Goal: Transaction & Acquisition: Purchase product/service

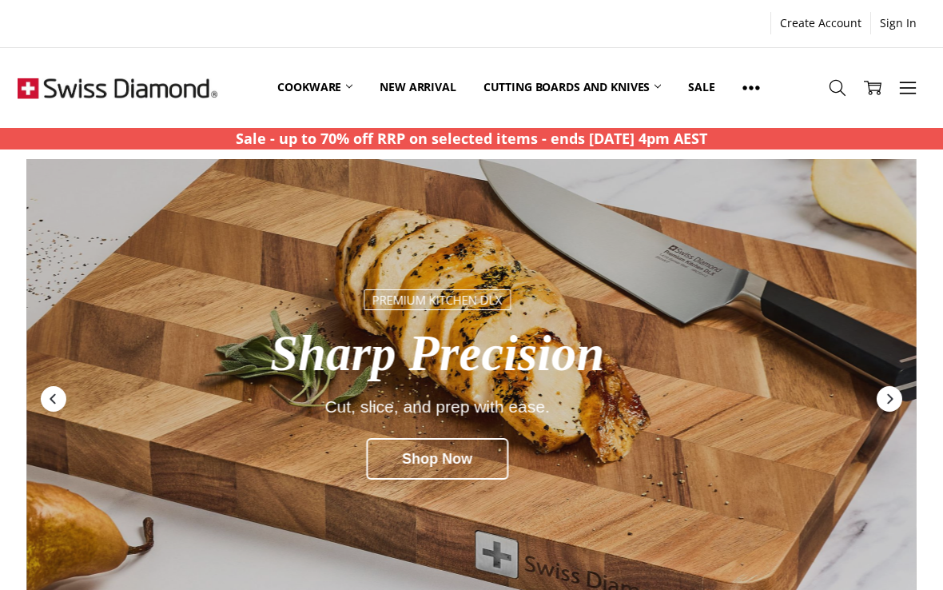
click at [343, 93] on link "Cookware" at bounding box center [315, 87] width 102 height 71
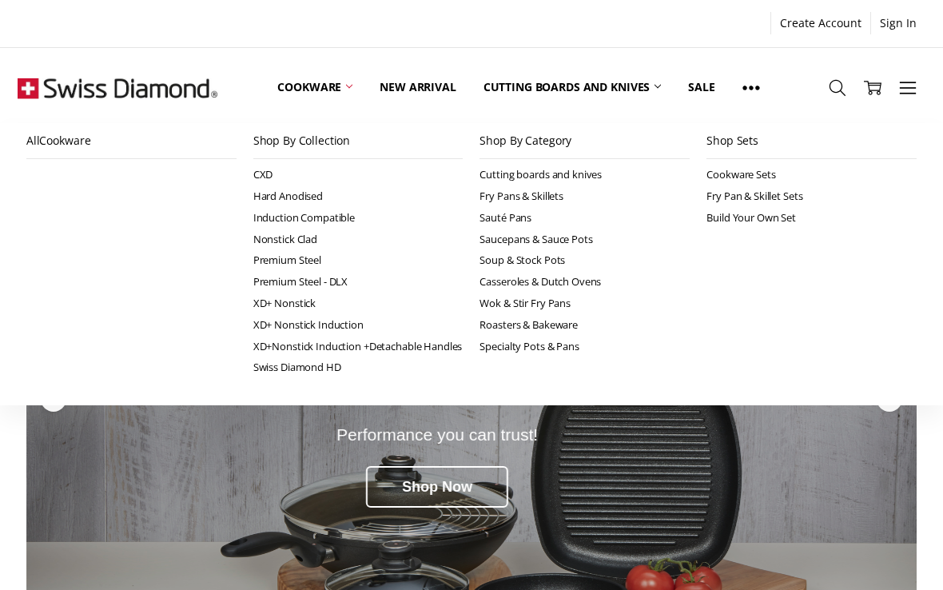
click at [520, 209] on link "Sauté Pans" at bounding box center [585, 218] width 210 height 22
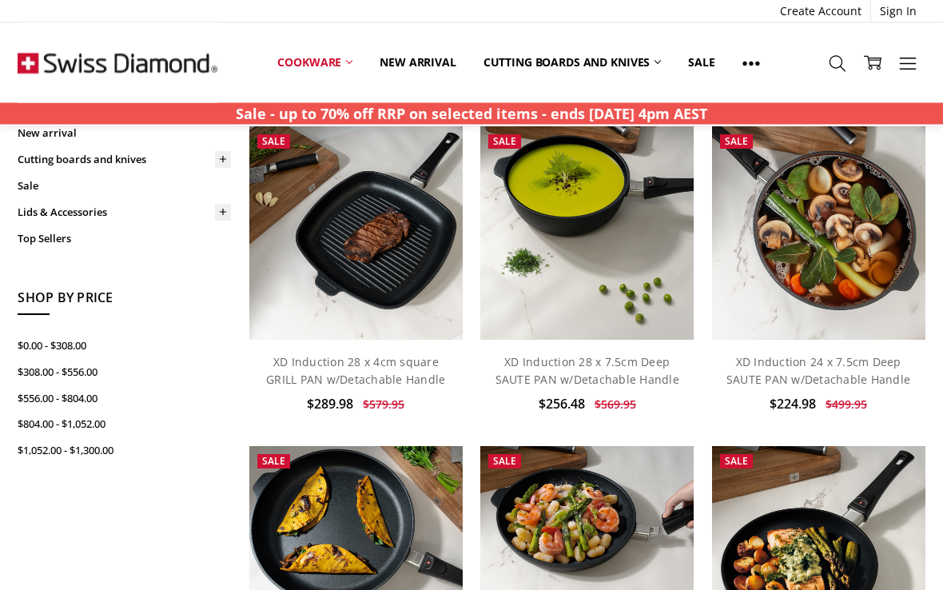
scroll to position [444, 0]
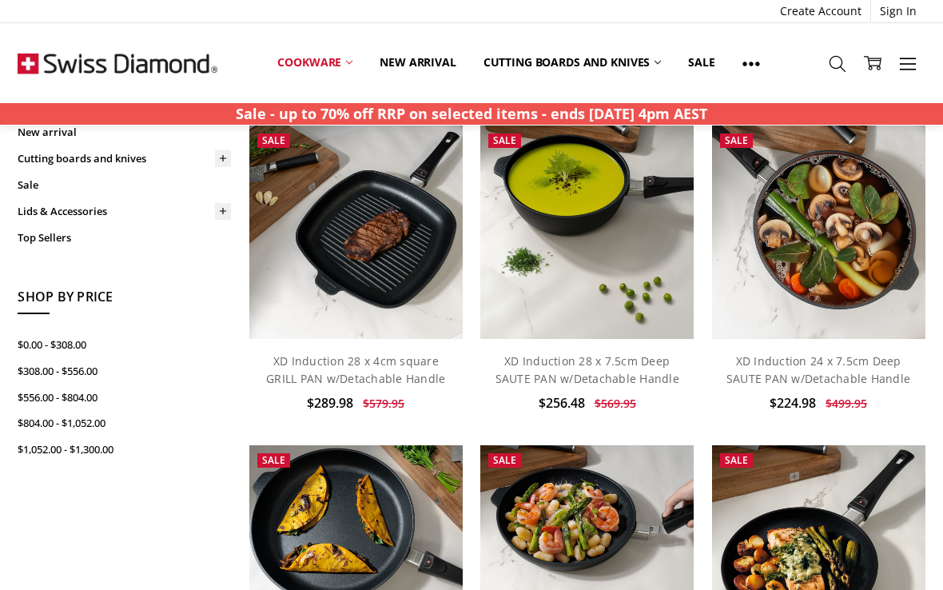
click at [842, 356] on link "XD Induction 24 x 7.5cm Deep SAUTE PAN w/Detachable Handle" at bounding box center [819, 369] width 184 height 33
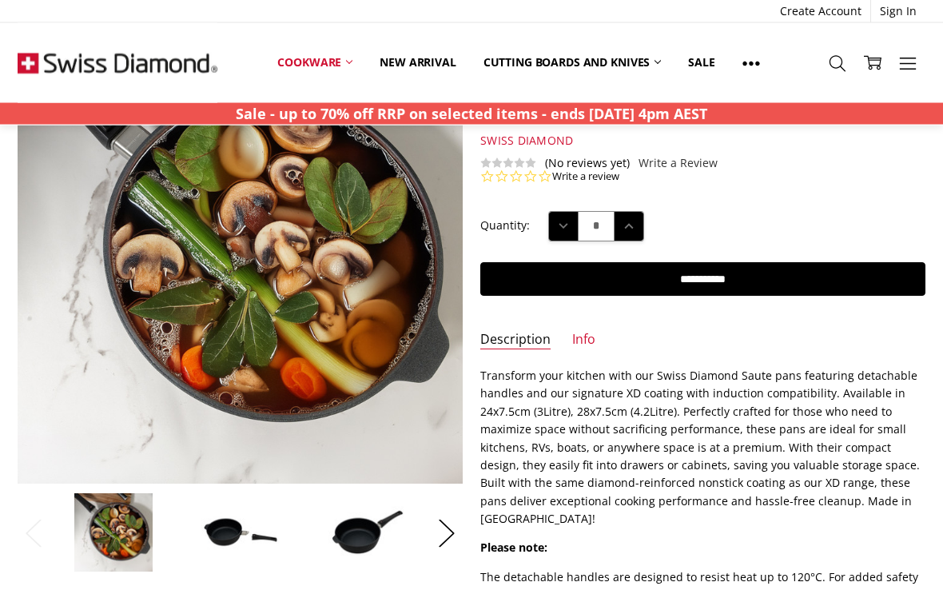
scroll to position [161, 0]
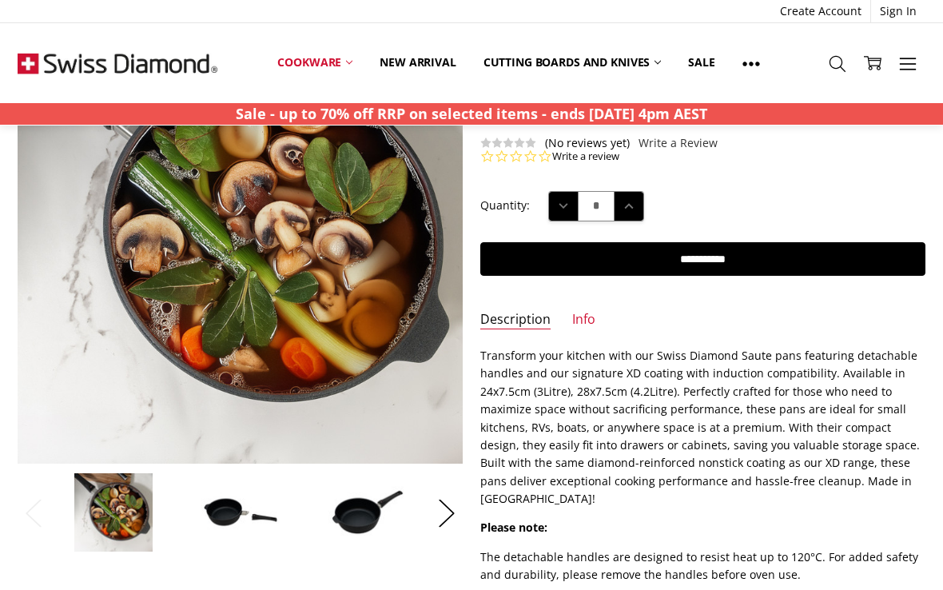
click at [444, 510] on button "Next" at bounding box center [447, 512] width 32 height 49
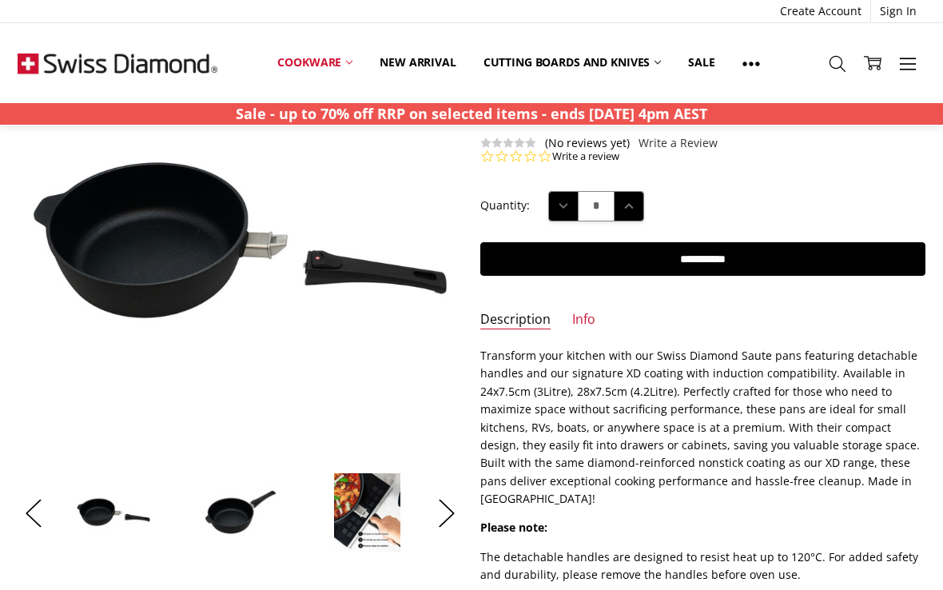
click at [347, 63] on icon at bounding box center [349, 62] width 6 height 6
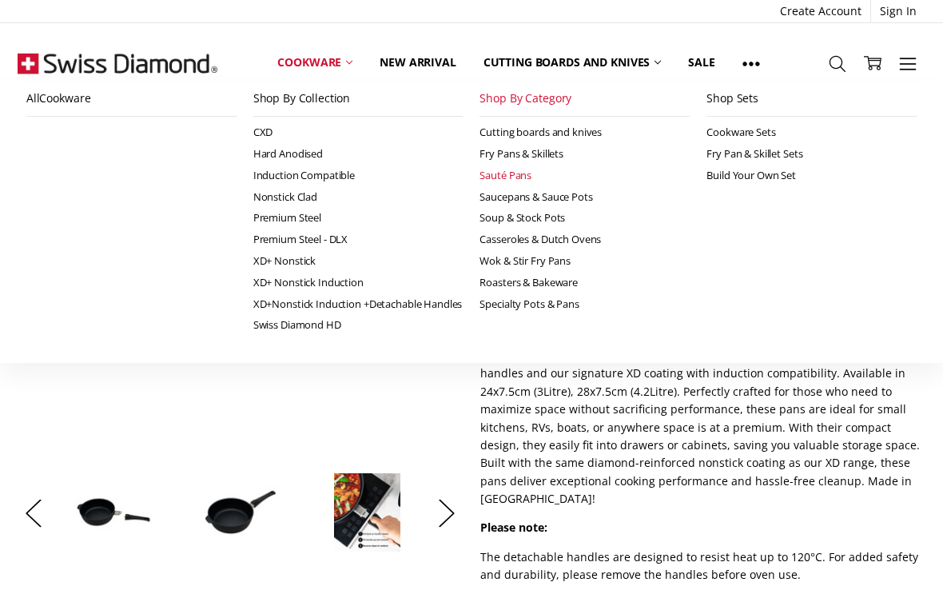
click at [349, 55] on link "Cookware" at bounding box center [315, 62] width 102 height 35
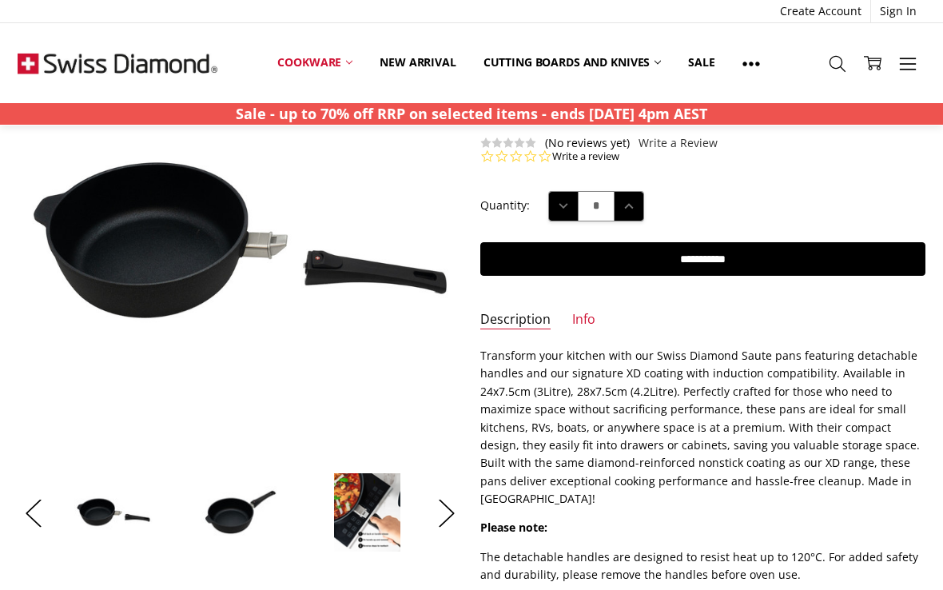
click at [347, 65] on icon at bounding box center [349, 62] width 6 height 6
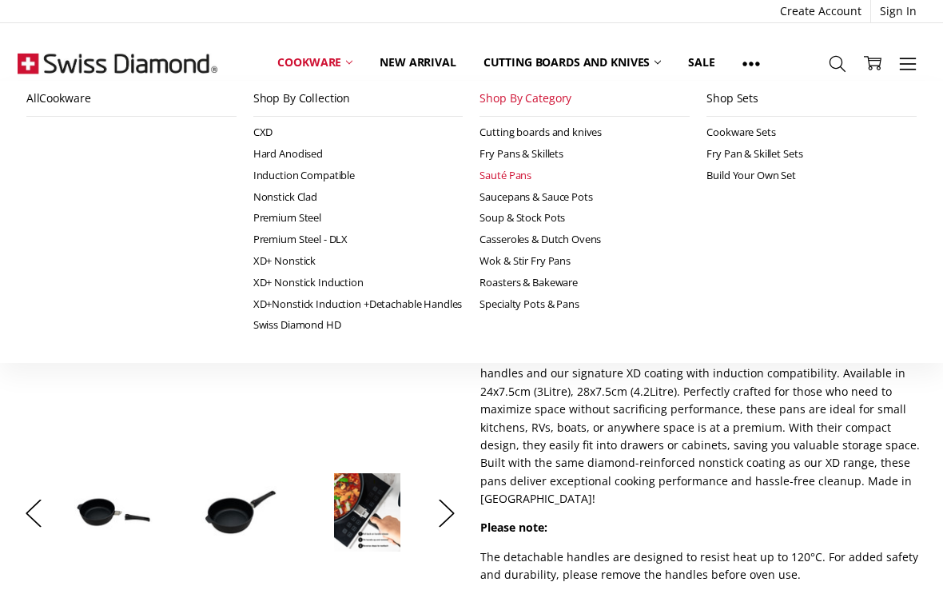
click at [344, 60] on link "Cookware" at bounding box center [315, 62] width 102 height 35
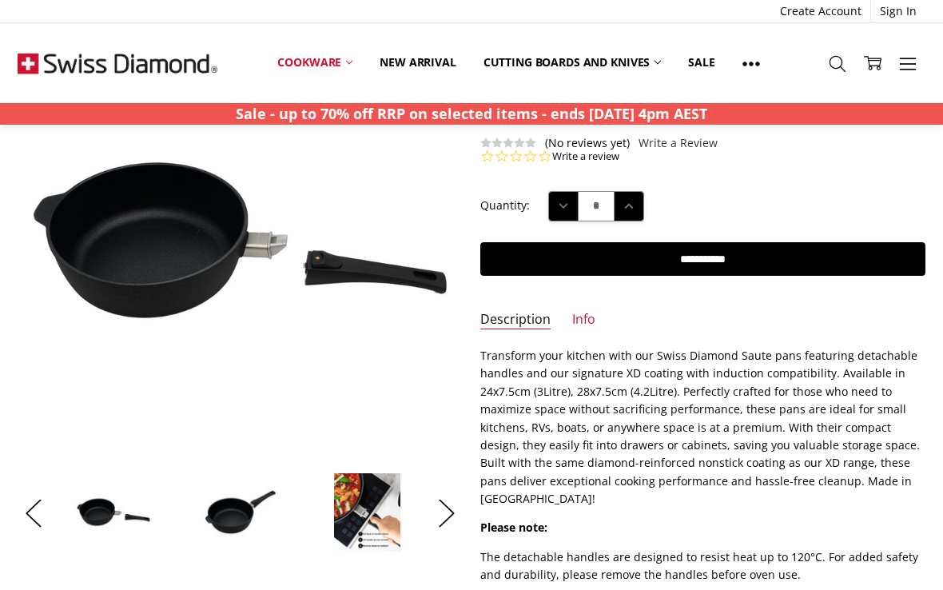
click at [352, 66] on icon at bounding box center [349, 62] width 6 height 6
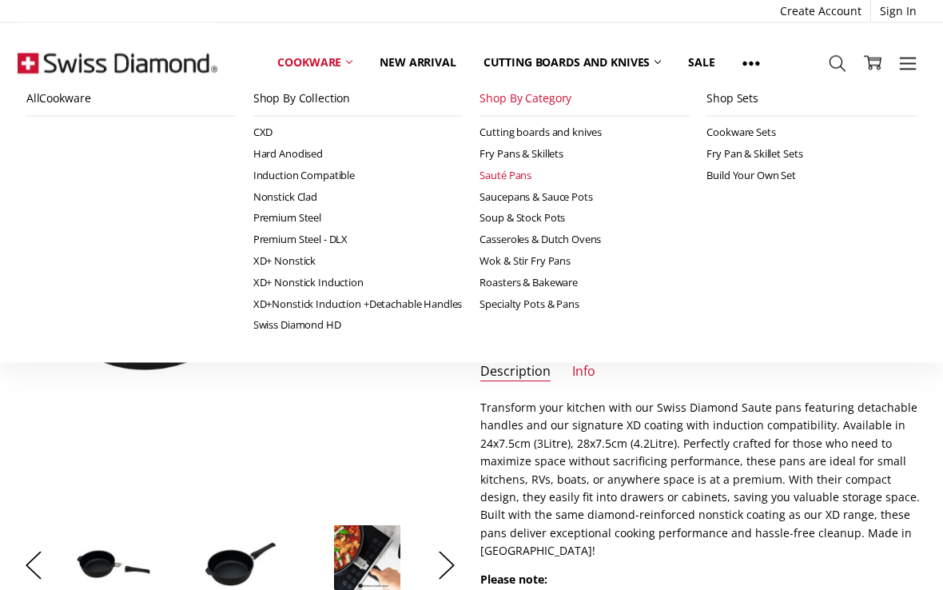
scroll to position [0, 0]
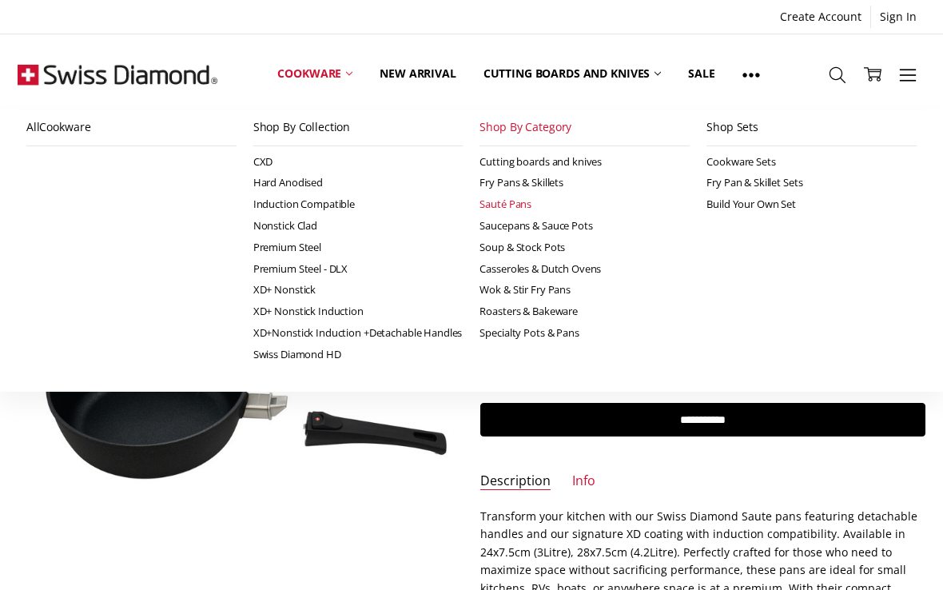
click at [556, 181] on link "Fry Pans & Skillets" at bounding box center [585, 183] width 210 height 22
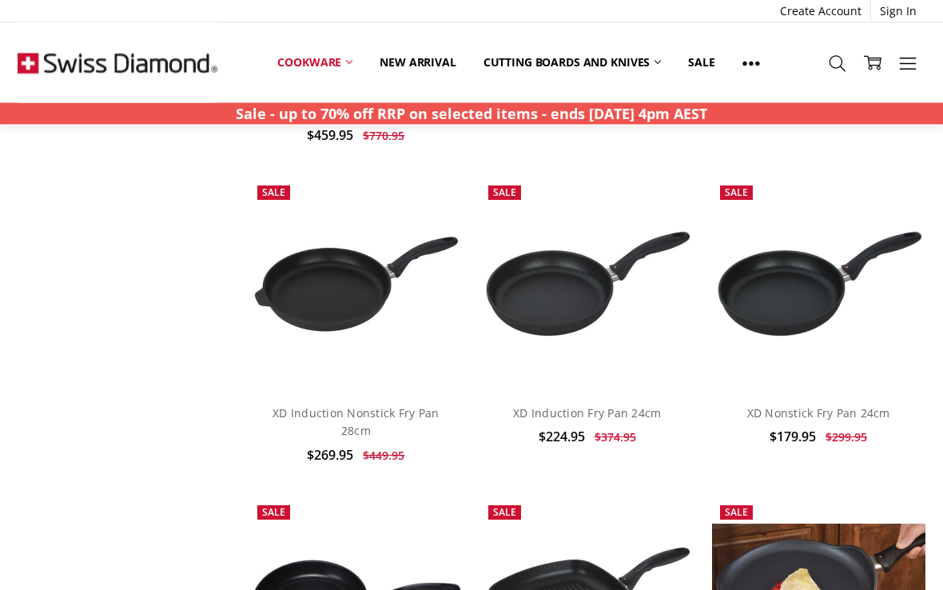
scroll to position [3074, 0]
click at [578, 405] on link "XD Induction Fry Pan 24cm" at bounding box center [587, 412] width 148 height 15
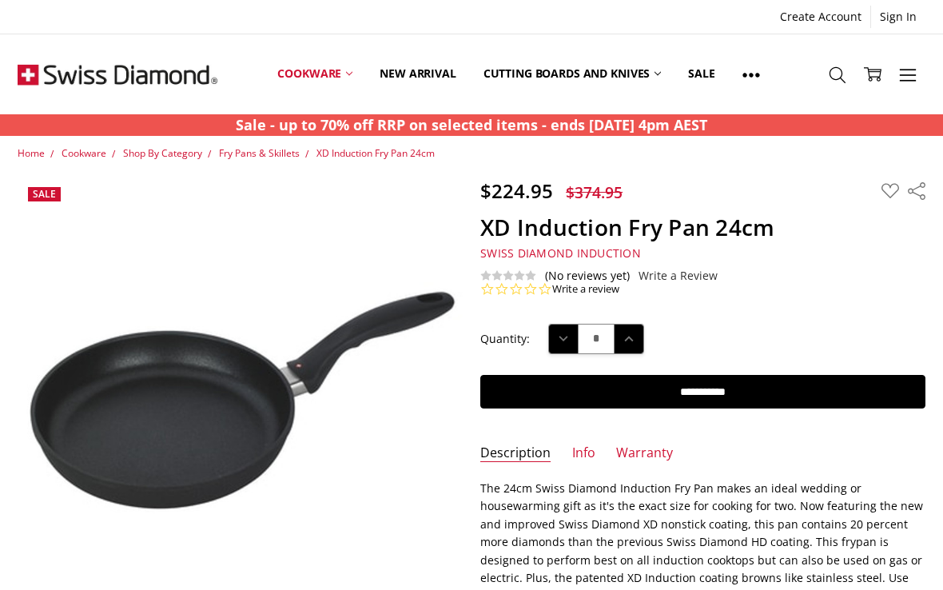
click at [346, 71] on link "Cookware" at bounding box center [315, 73] width 102 height 71
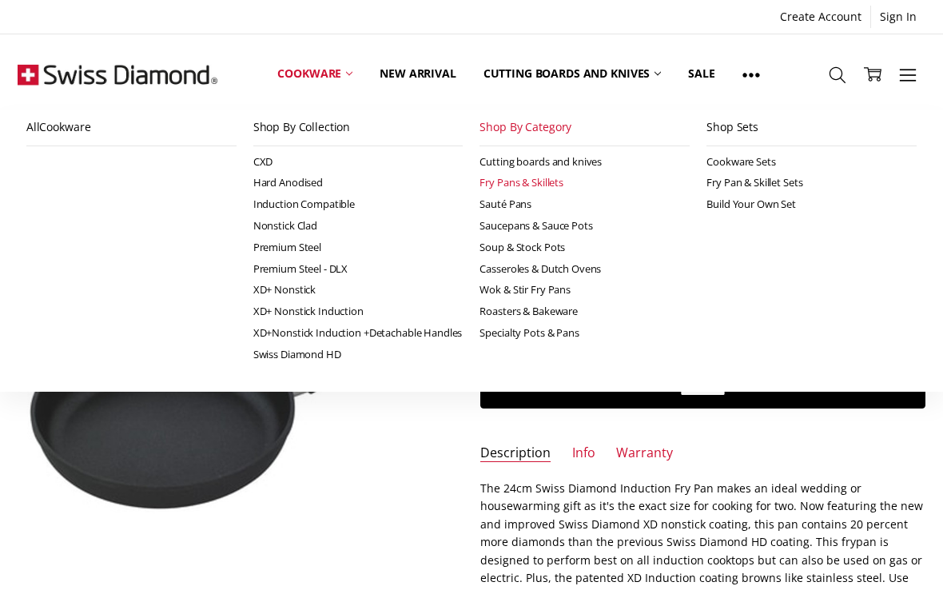
click at [522, 205] on link "Sauté Pans" at bounding box center [585, 204] width 210 height 22
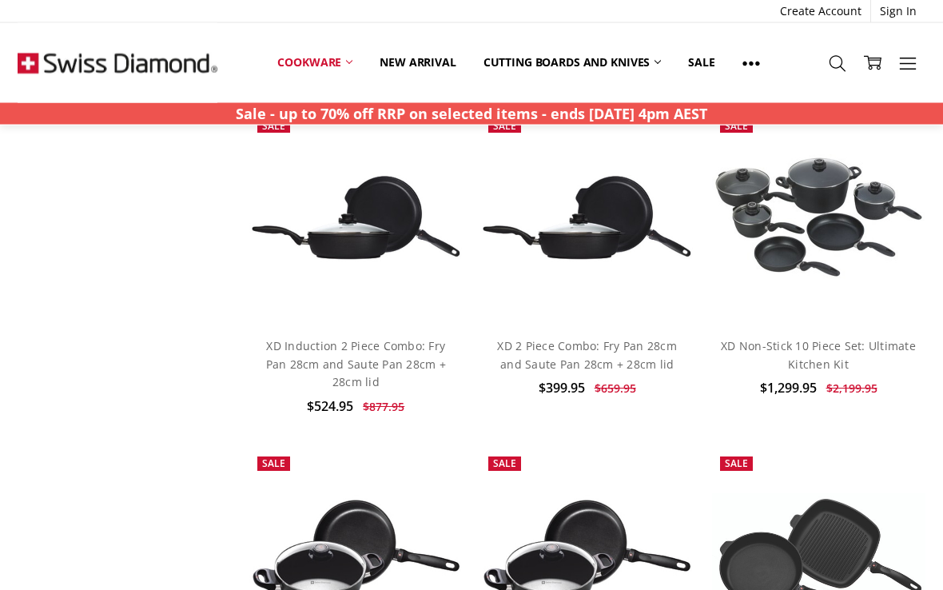
scroll to position [1471, 0]
click at [586, 338] on link "XD 2 Piece Combo: Fry Pan 28cm and Saute Pan 28cm + 28cm lid" at bounding box center [587, 354] width 180 height 33
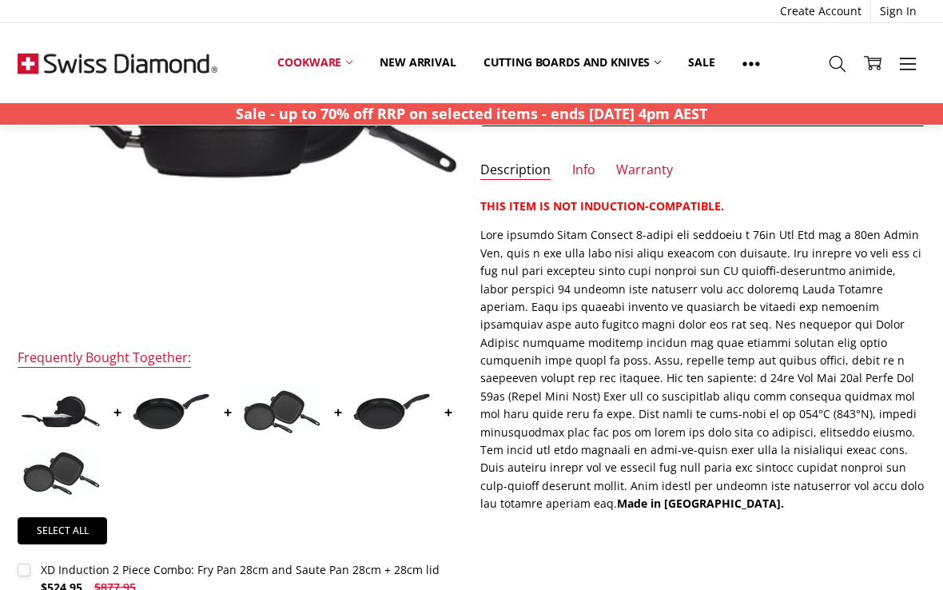
scroll to position [315, 0]
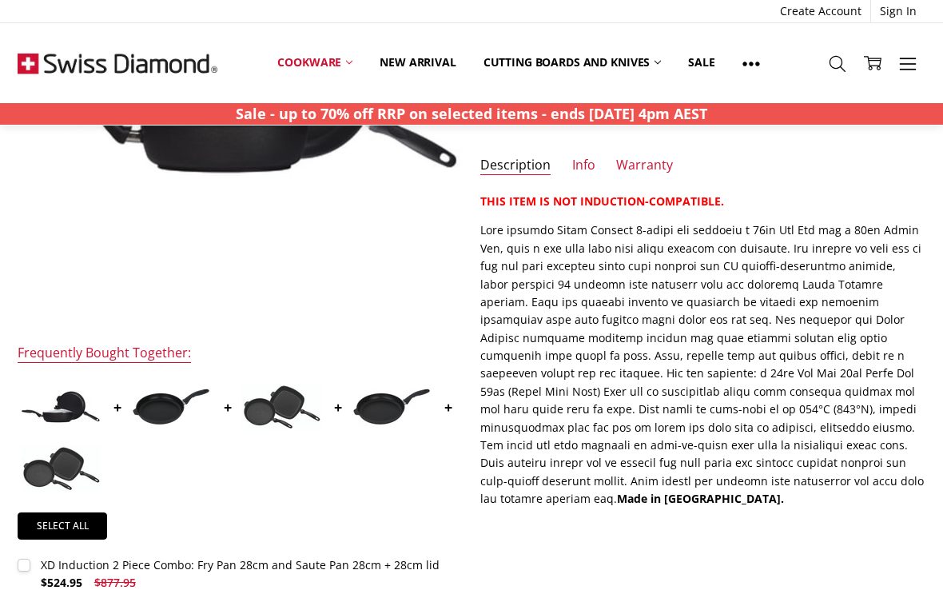
click at [300, 410] on img at bounding box center [281, 407] width 80 height 46
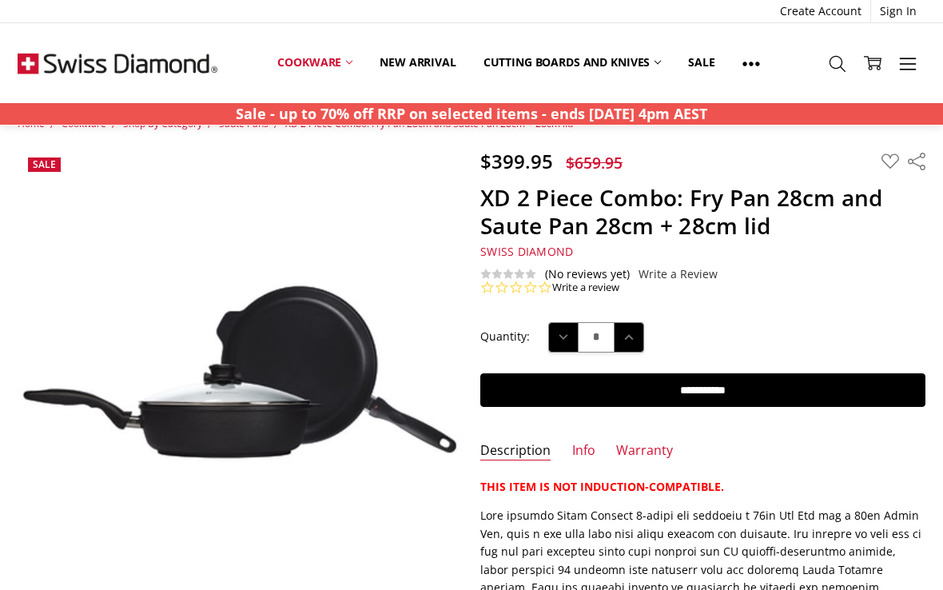
scroll to position [0, 0]
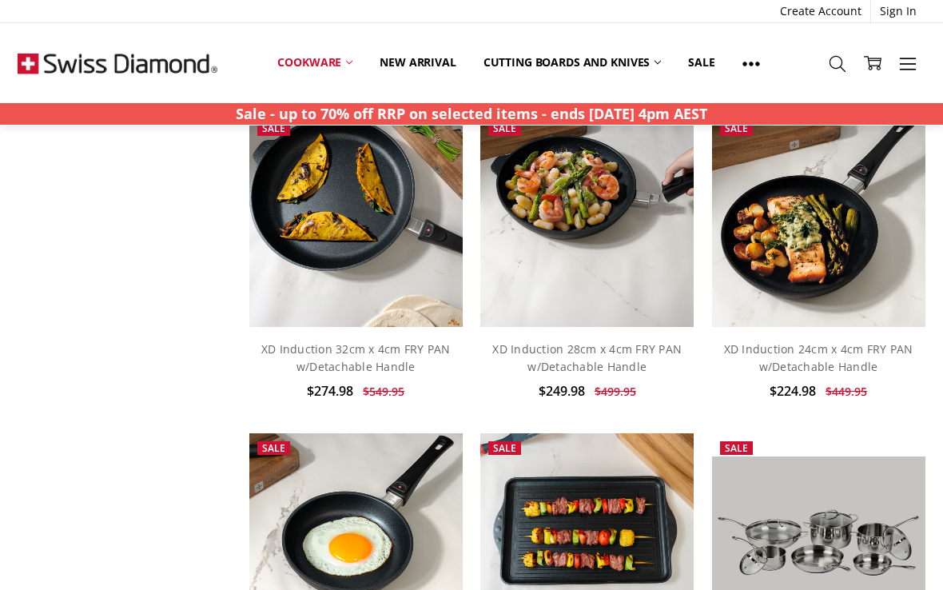
scroll to position [775, 0]
click at [594, 342] on link "XD Induction 28cm x 4cm FRY PAN w/Detachable Handle" at bounding box center [586, 358] width 189 height 33
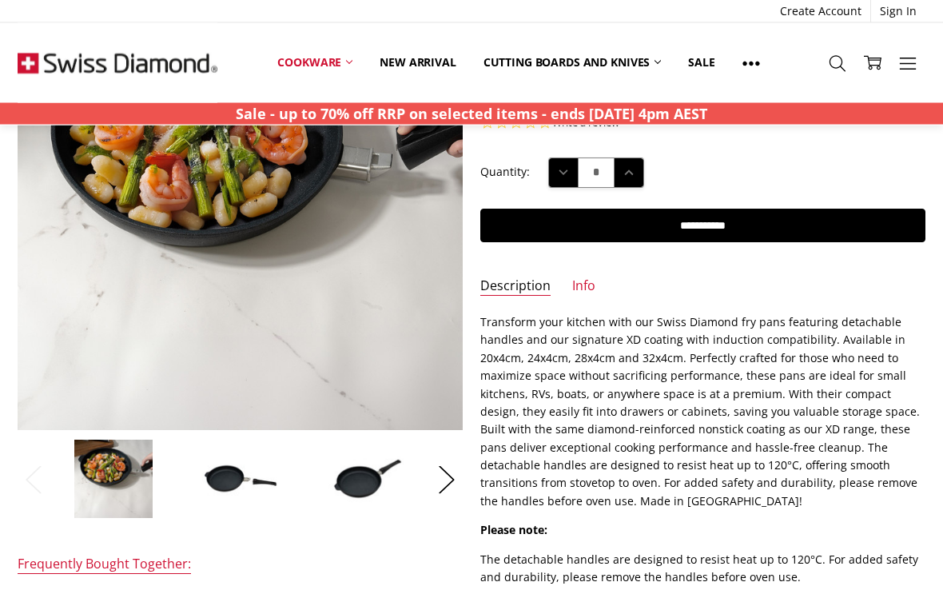
scroll to position [198, 0]
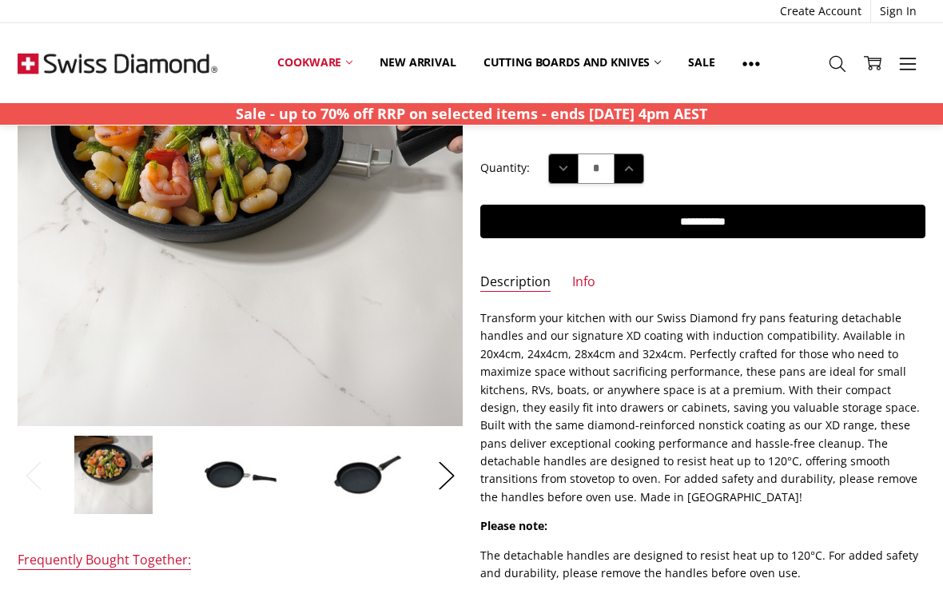
click at [446, 468] on button "Next" at bounding box center [447, 475] width 32 height 49
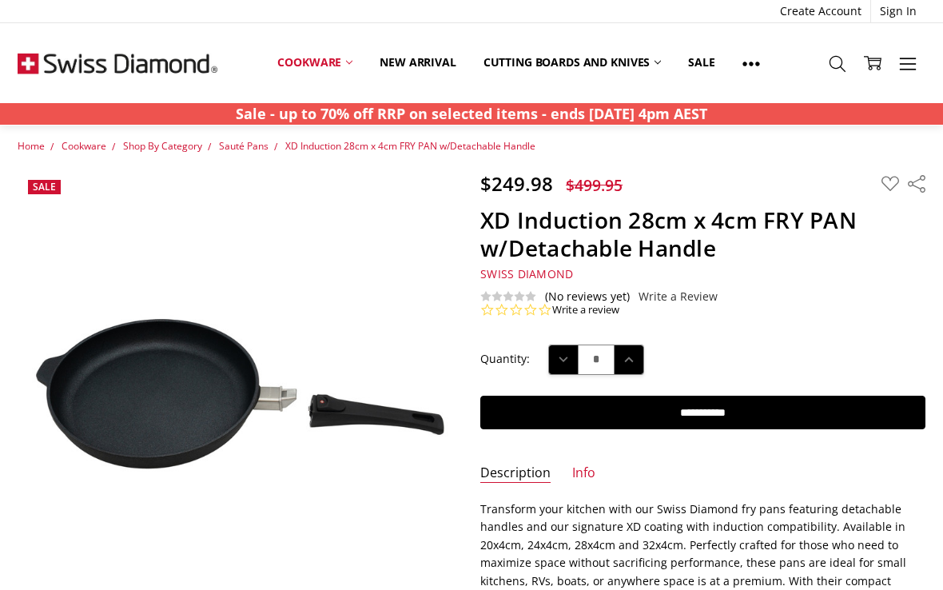
scroll to position [0, 0]
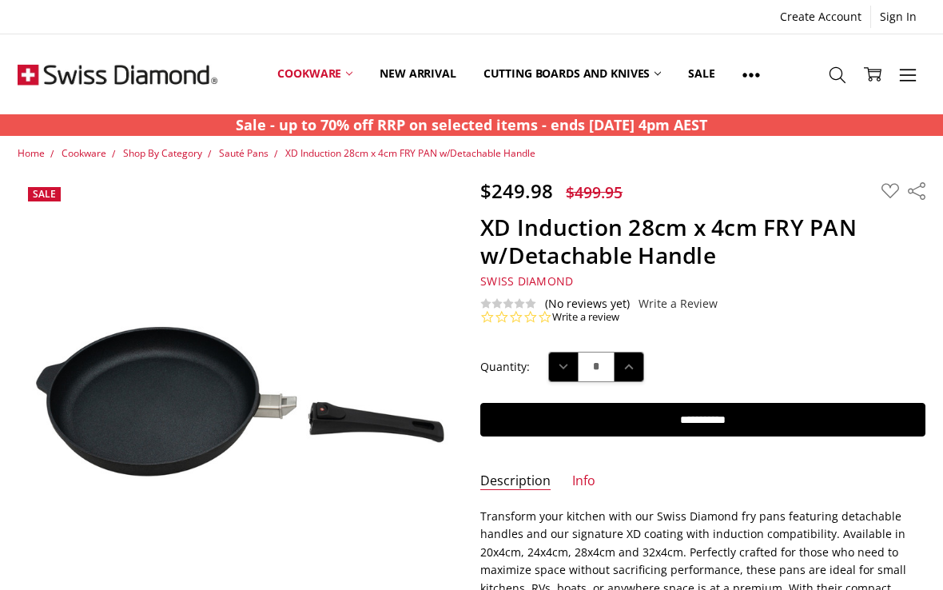
click at [313, 70] on link "Cookware" at bounding box center [315, 73] width 102 height 71
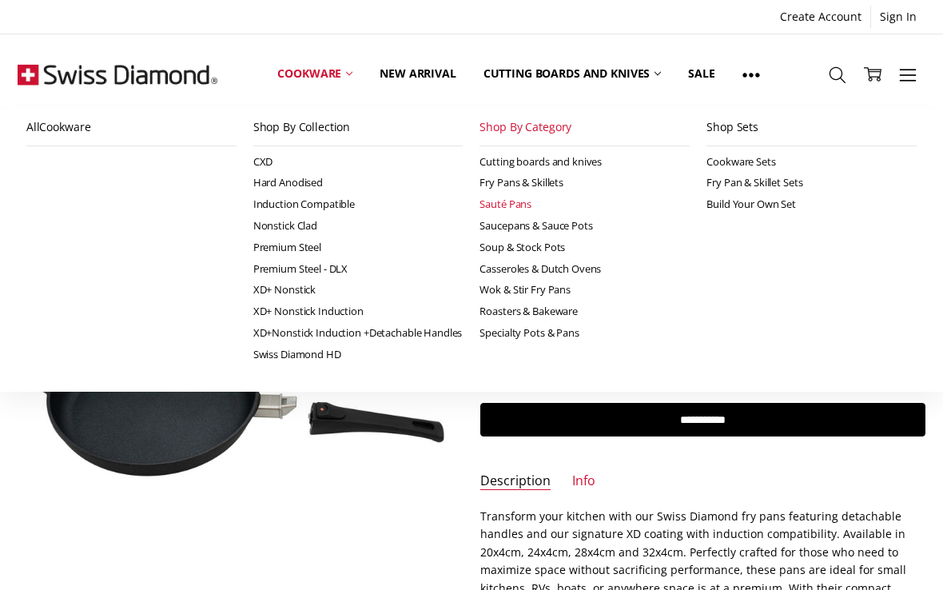
click at [514, 205] on link "Sauté Pans" at bounding box center [585, 204] width 210 height 22
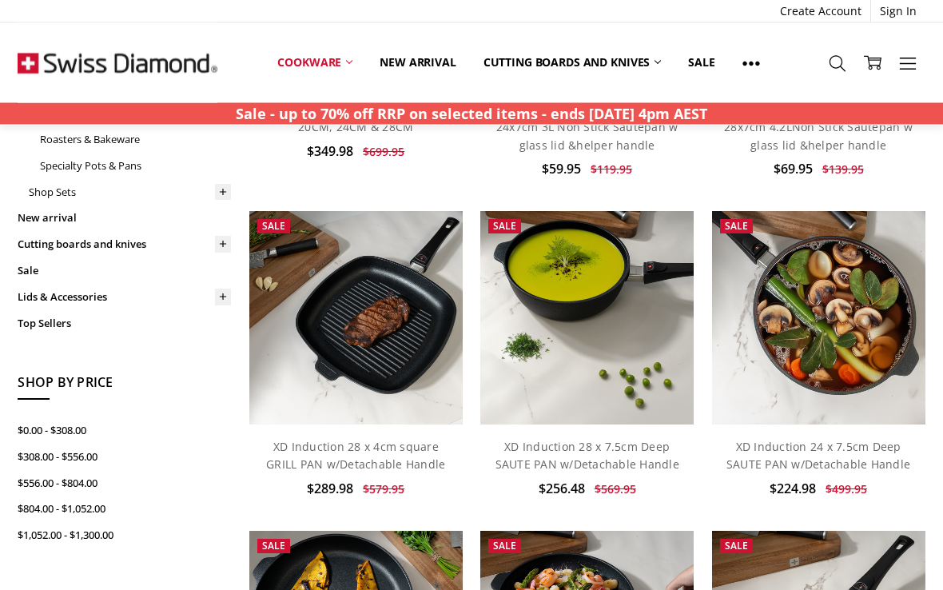
scroll to position [359, 0]
click at [579, 439] on link "XD Induction 28 x 7.5cm Deep SAUTE PAN w/Detachable Handle" at bounding box center [588, 455] width 184 height 33
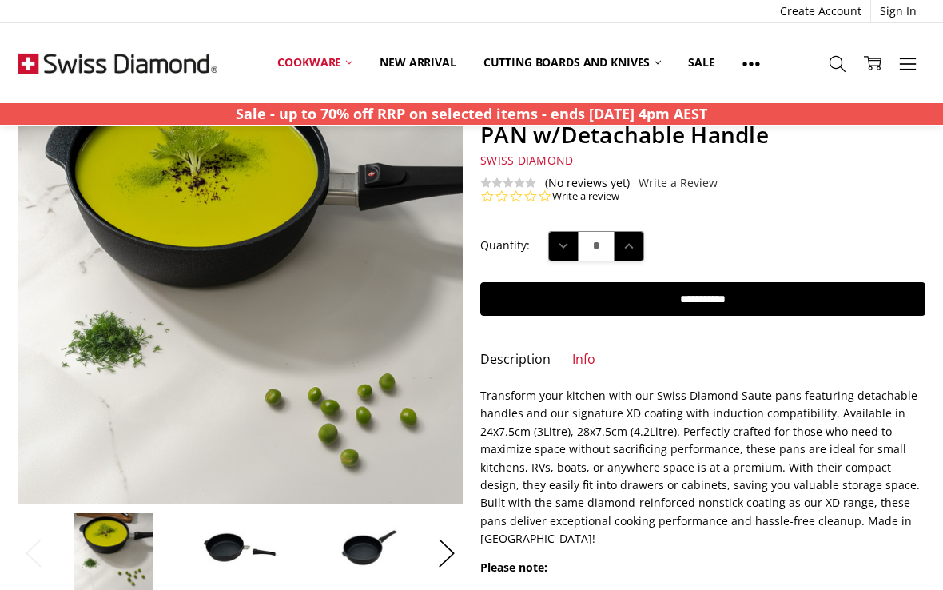
scroll to position [120, 0]
click at [230, 557] on img at bounding box center [241, 553] width 80 height 54
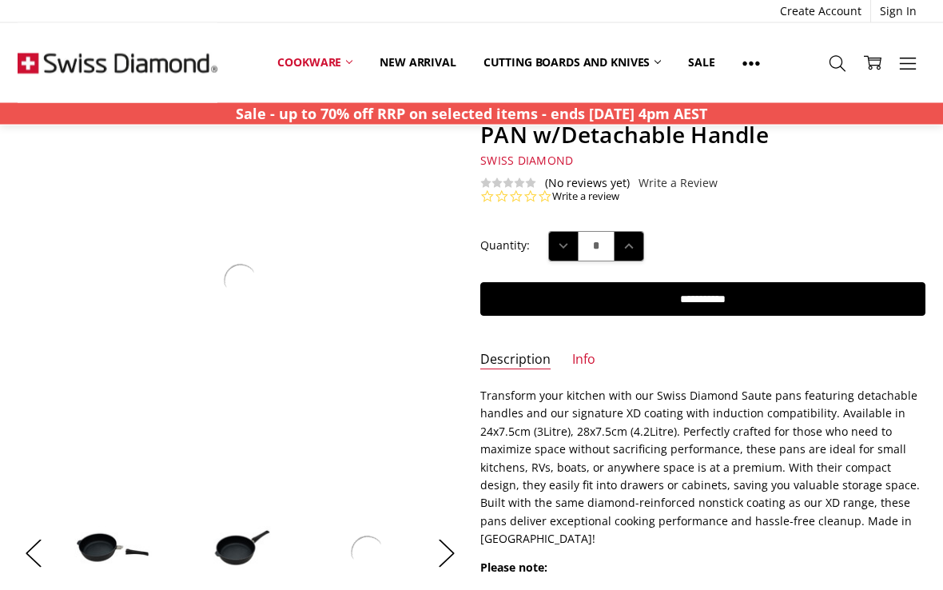
scroll to position [121, 0]
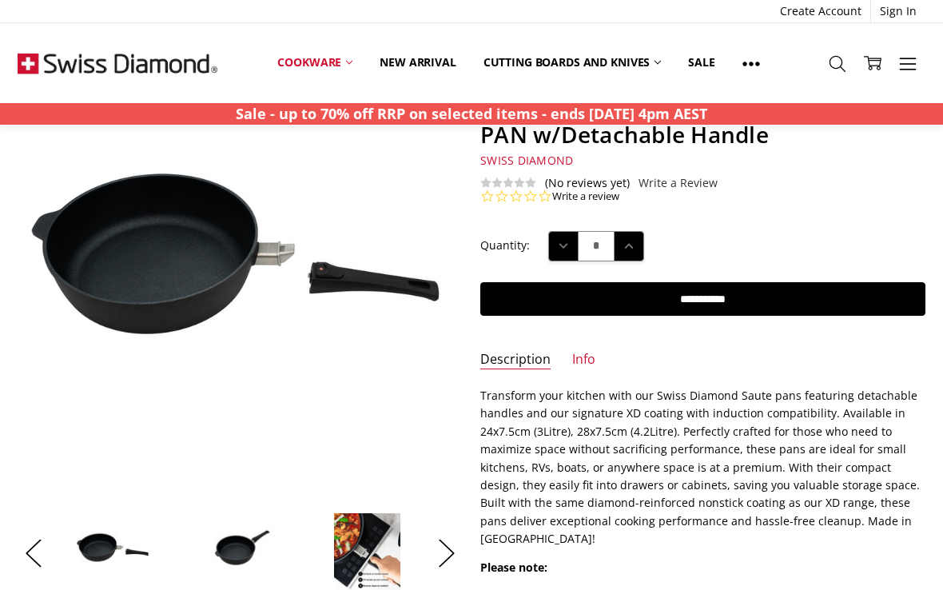
click at [238, 554] on img at bounding box center [241, 552] width 80 height 54
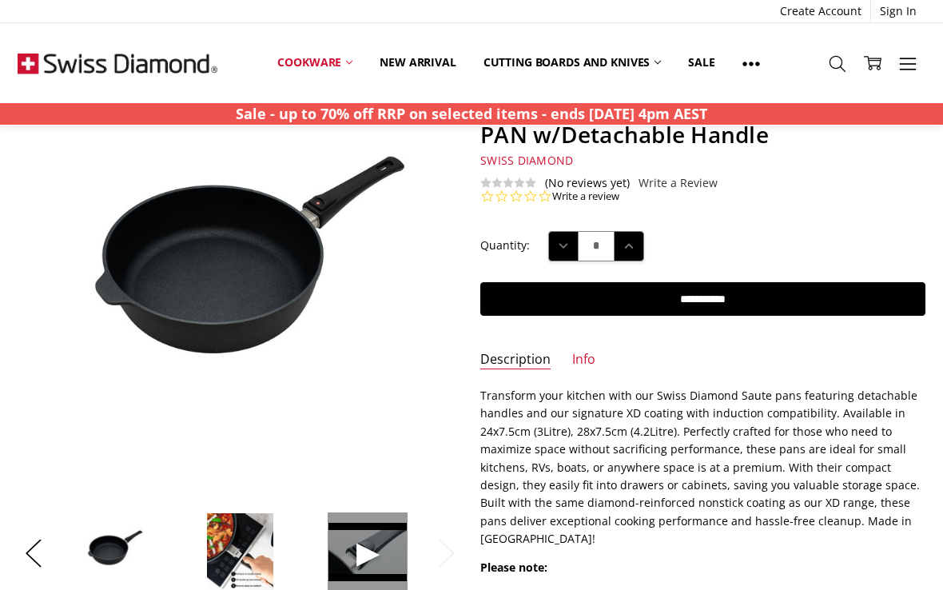
click at [38, 552] on button "Previous" at bounding box center [34, 552] width 32 height 49
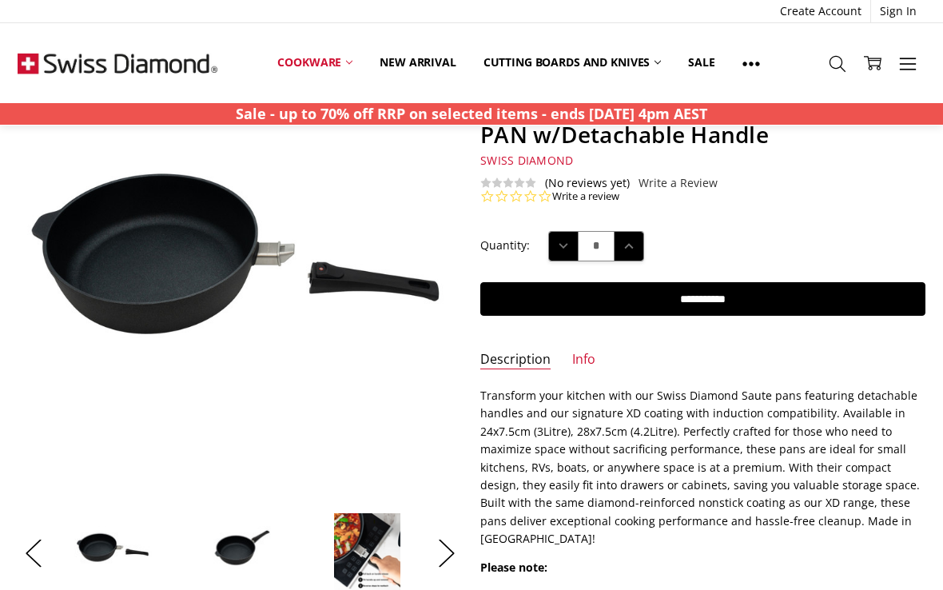
click at [35, 551] on button "Previous" at bounding box center [34, 552] width 32 height 49
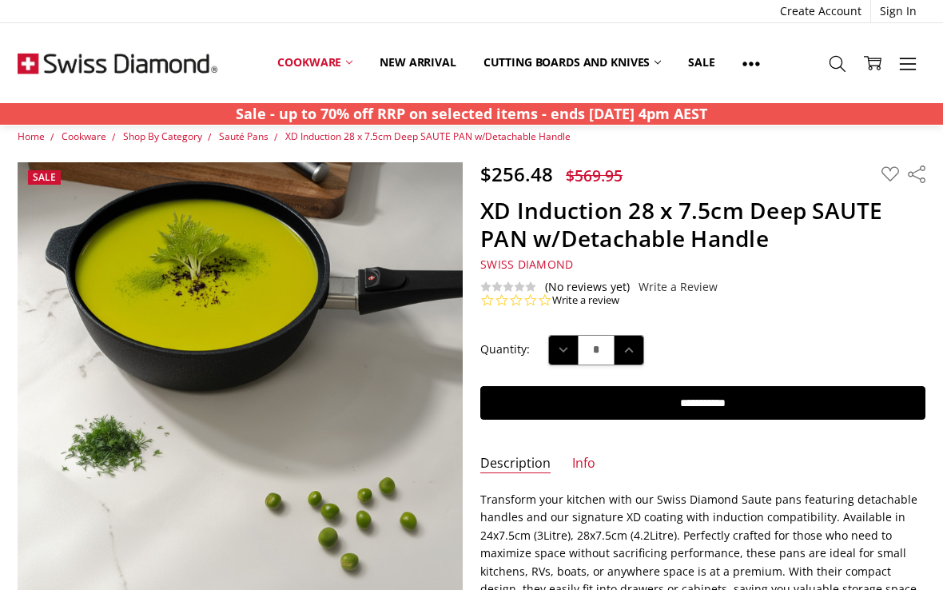
scroll to position [16, 0]
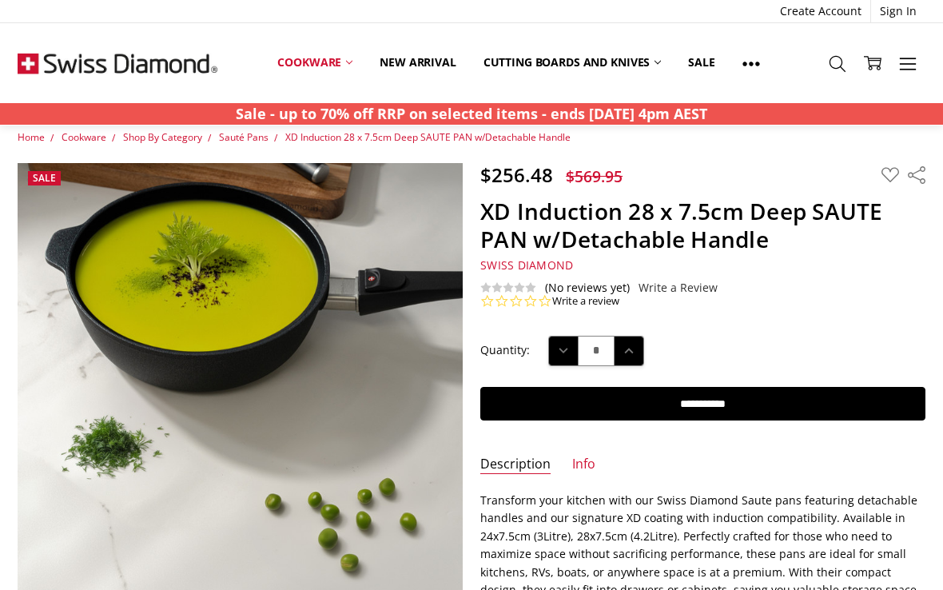
click at [698, 395] on input "**********" at bounding box center [702, 404] width 444 height 34
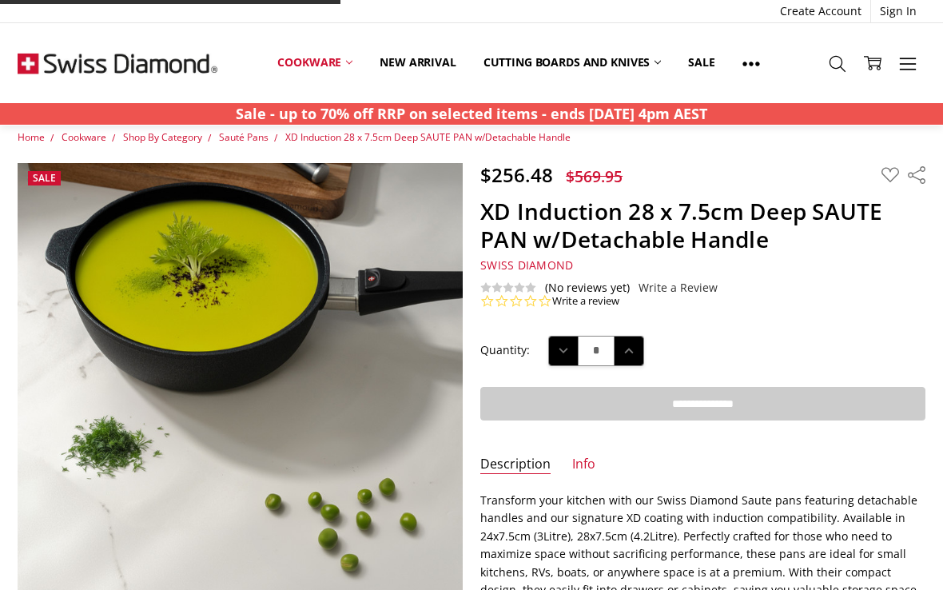
type input "**********"
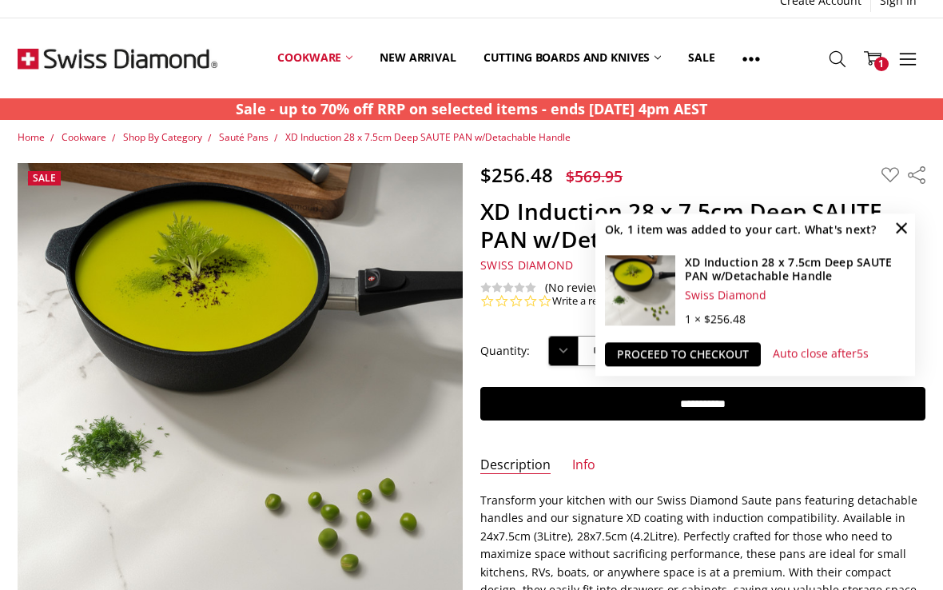
click at [699, 351] on link "Proceed to checkout" at bounding box center [683, 354] width 156 height 24
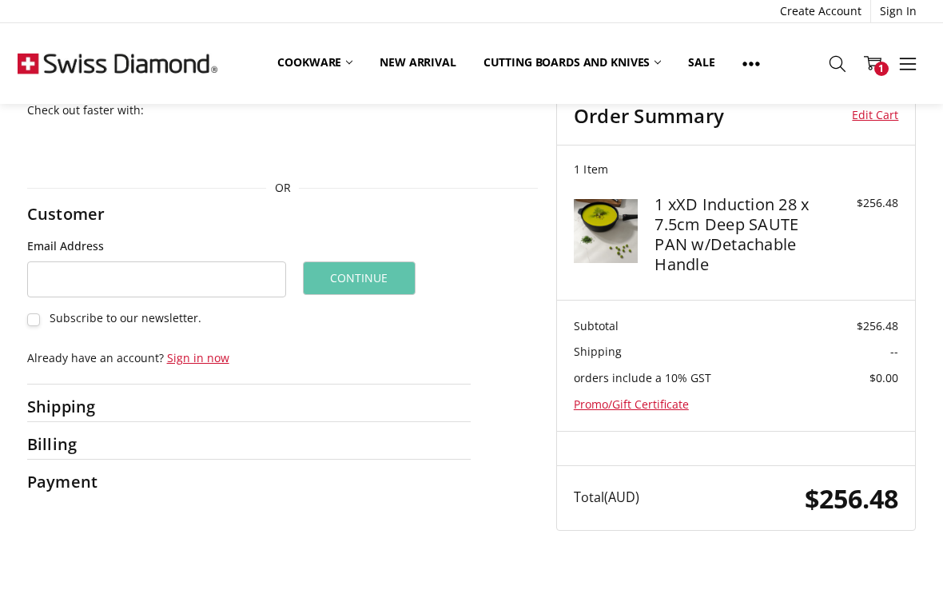
scroll to position [39, 0]
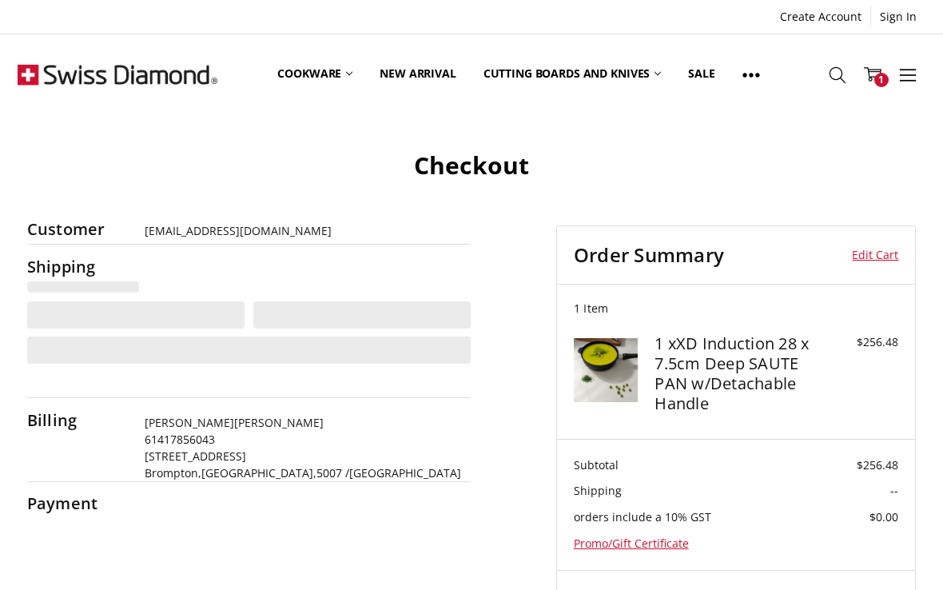
select select "**"
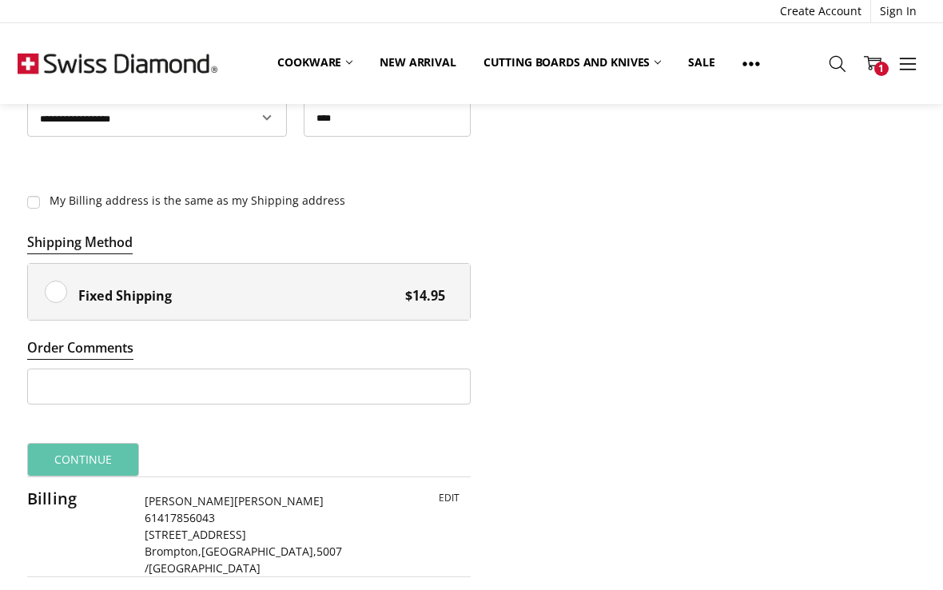
scroll to position [803, 0]
click at [50, 293] on label "Fixed Shipping $14.95" at bounding box center [249, 293] width 443 height 56
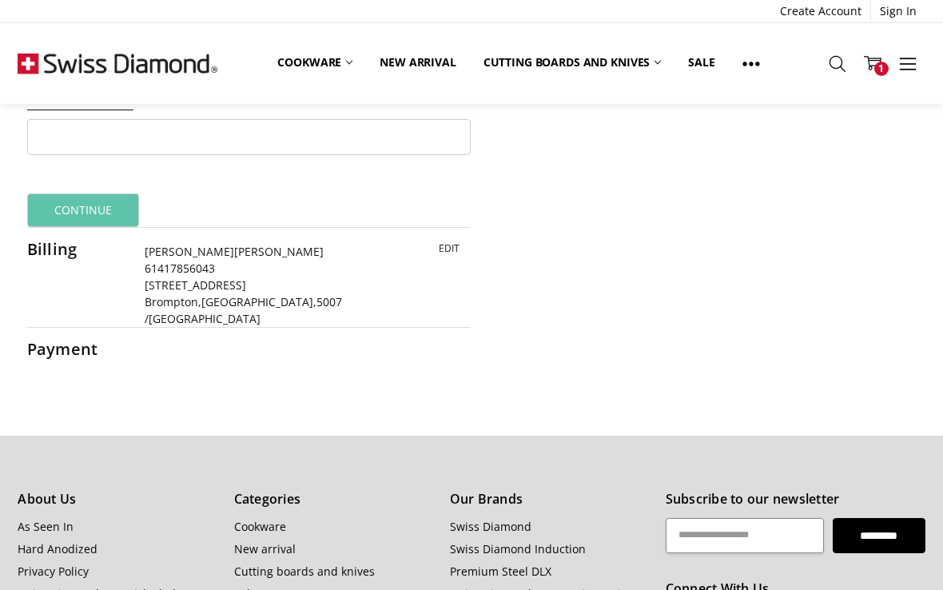
scroll to position [1053, 0]
click at [78, 205] on button "Continue" at bounding box center [83, 211] width 113 height 34
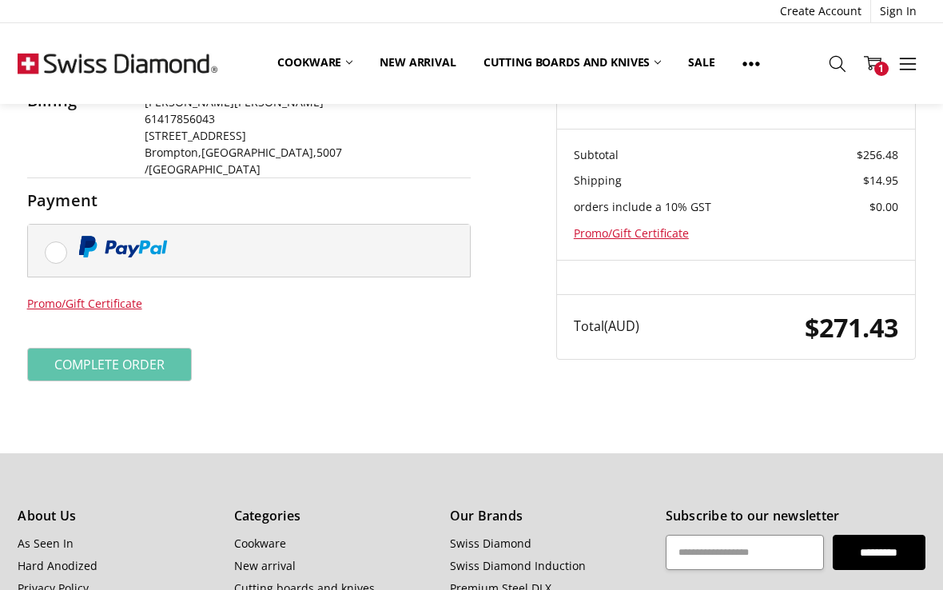
scroll to position [309, 0]
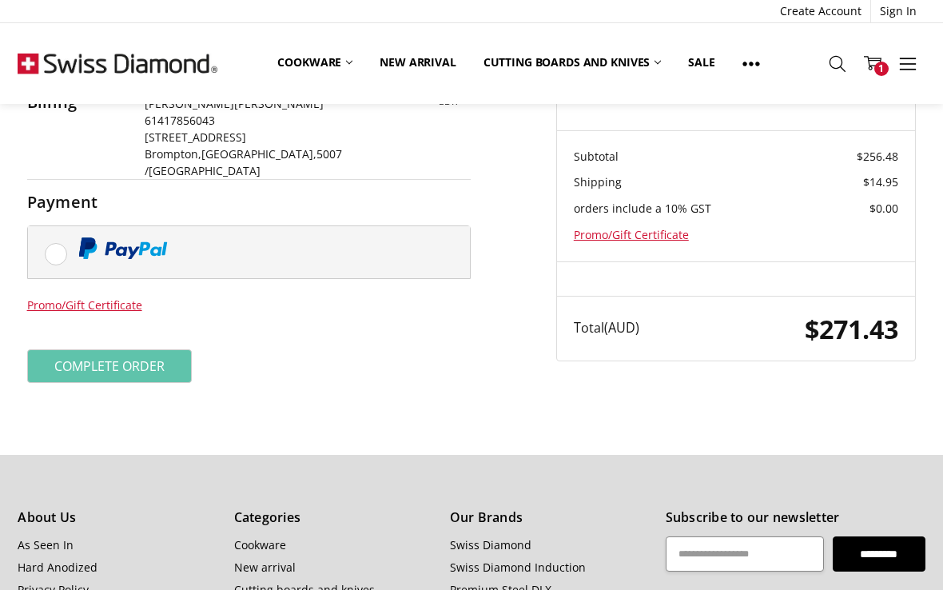
click at [47, 226] on label at bounding box center [249, 252] width 443 height 52
click at [87, 349] on button "Complete order" at bounding box center [109, 366] width 165 height 34
